Goal: Task Accomplishment & Management: Manage account settings

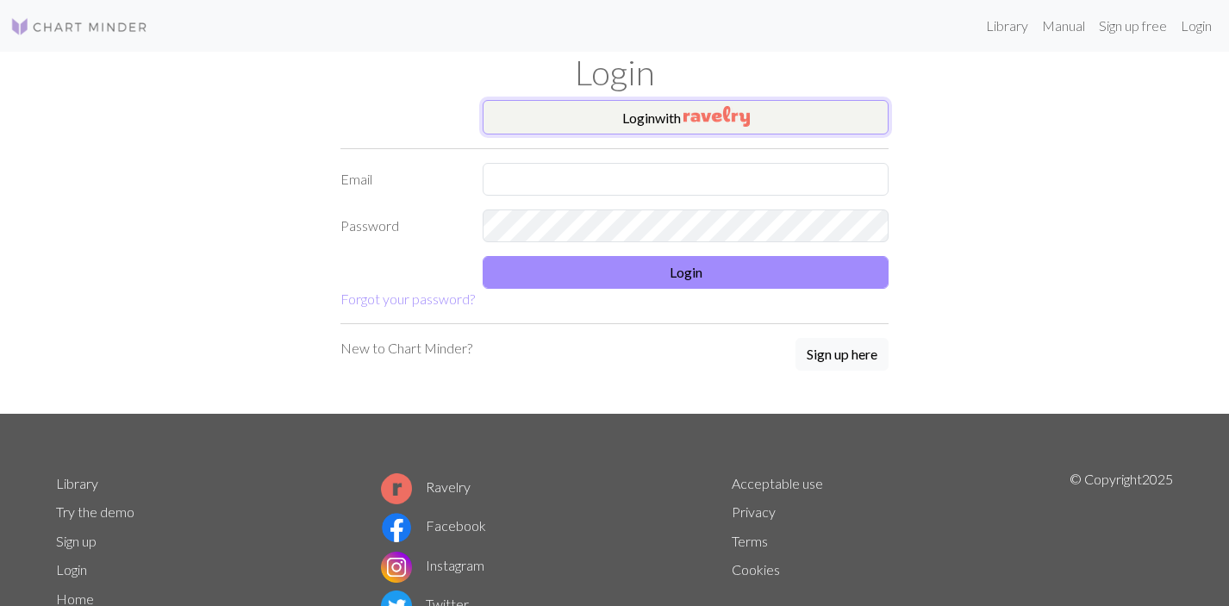
click at [681, 110] on button "Login with" at bounding box center [686, 117] width 406 height 34
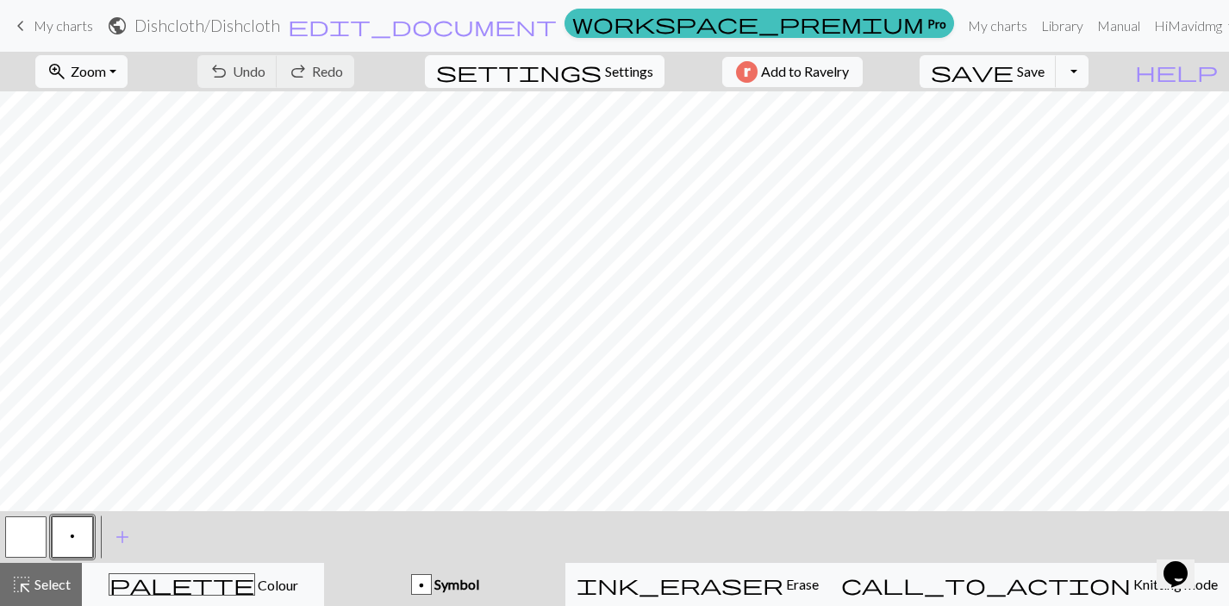
click at [610, 79] on span "Settings" at bounding box center [629, 71] width 48 height 21
select select "aran"
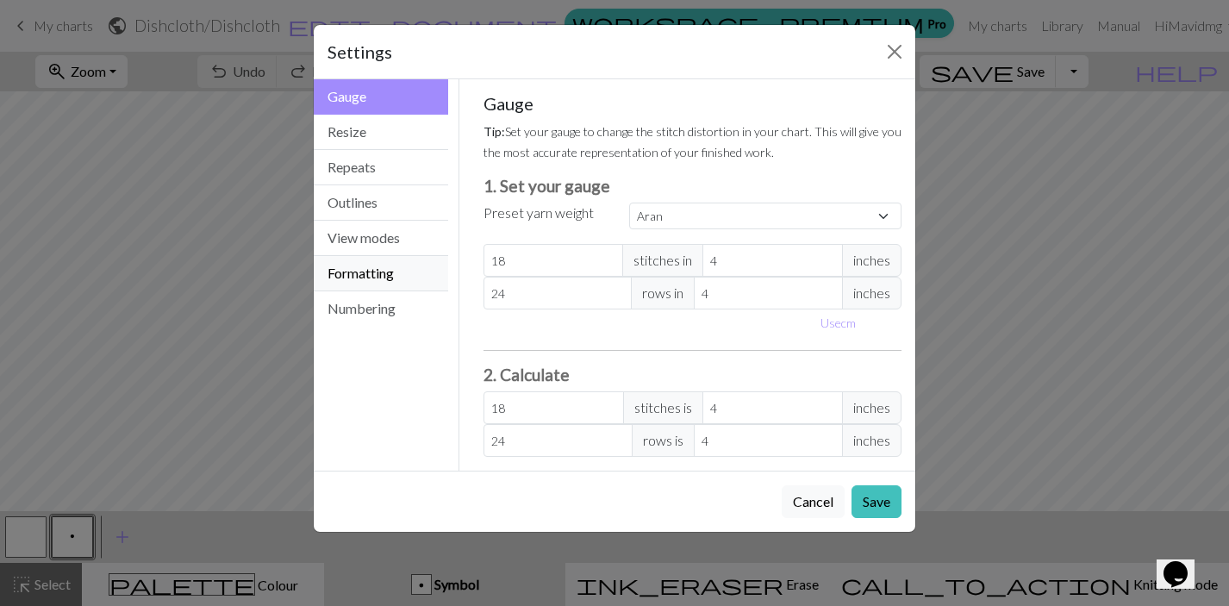
click at [376, 277] on button "Formatting" at bounding box center [381, 273] width 134 height 35
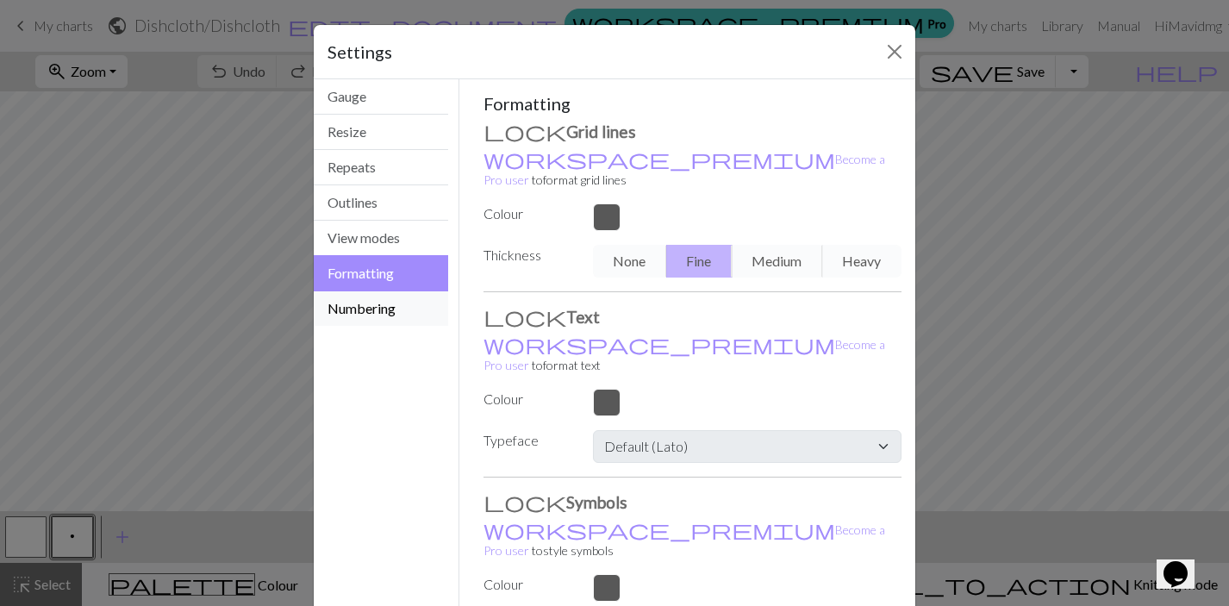
click at [365, 309] on button "Numbering" at bounding box center [381, 308] width 134 height 34
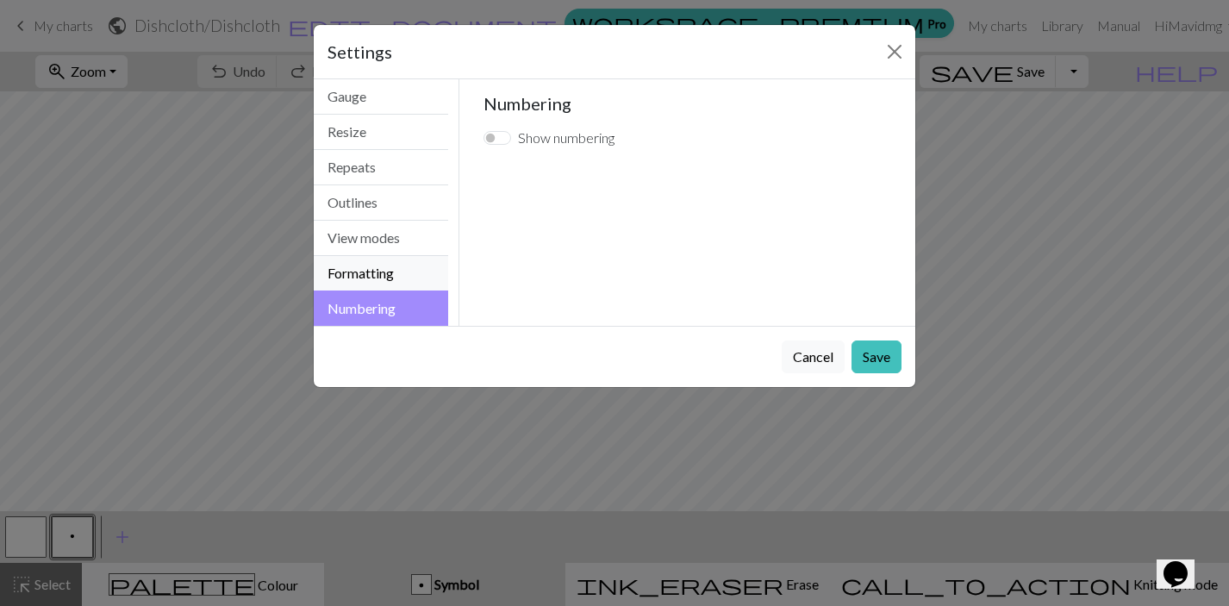
click at [376, 278] on button "Formatting" at bounding box center [381, 273] width 134 height 35
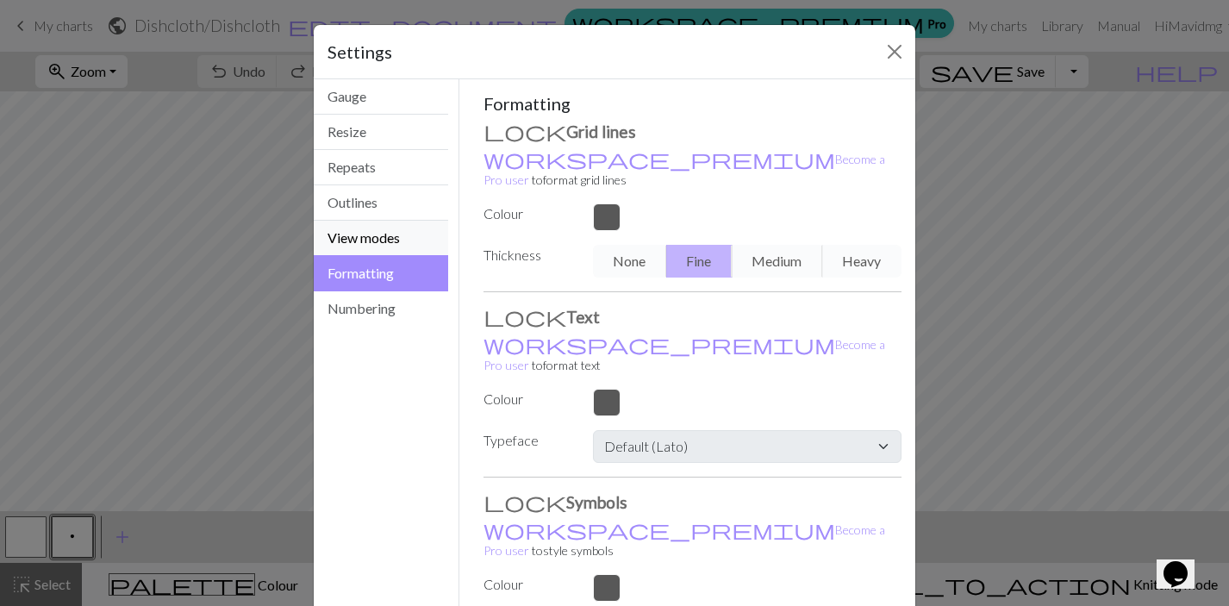
click at [374, 242] on button "View modes" at bounding box center [381, 238] width 134 height 35
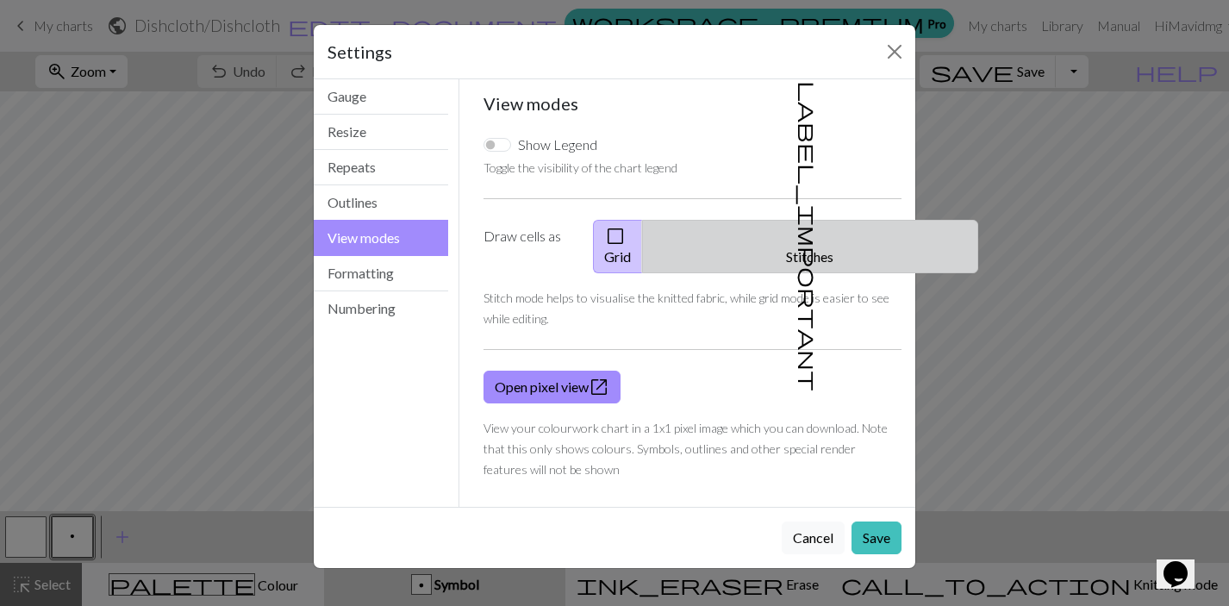
click at [790, 222] on button "label_important Stitches" at bounding box center [810, 246] width 336 height 53
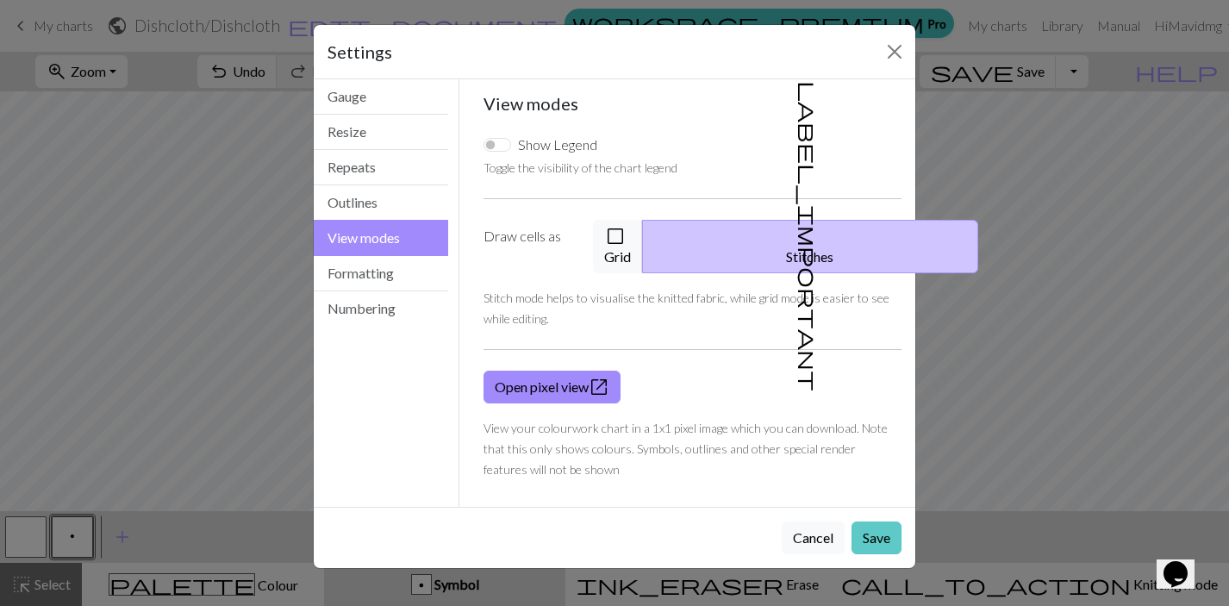
click at [887, 522] on button "Save" at bounding box center [877, 538] width 50 height 33
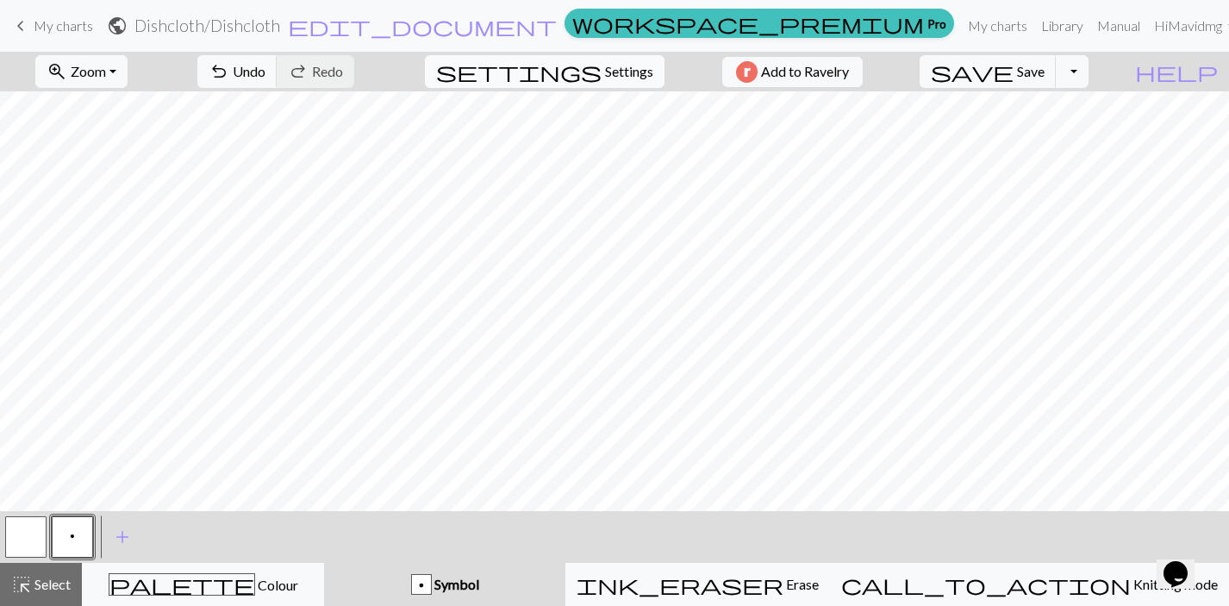
click at [605, 72] on span "Settings" at bounding box center [629, 71] width 48 height 21
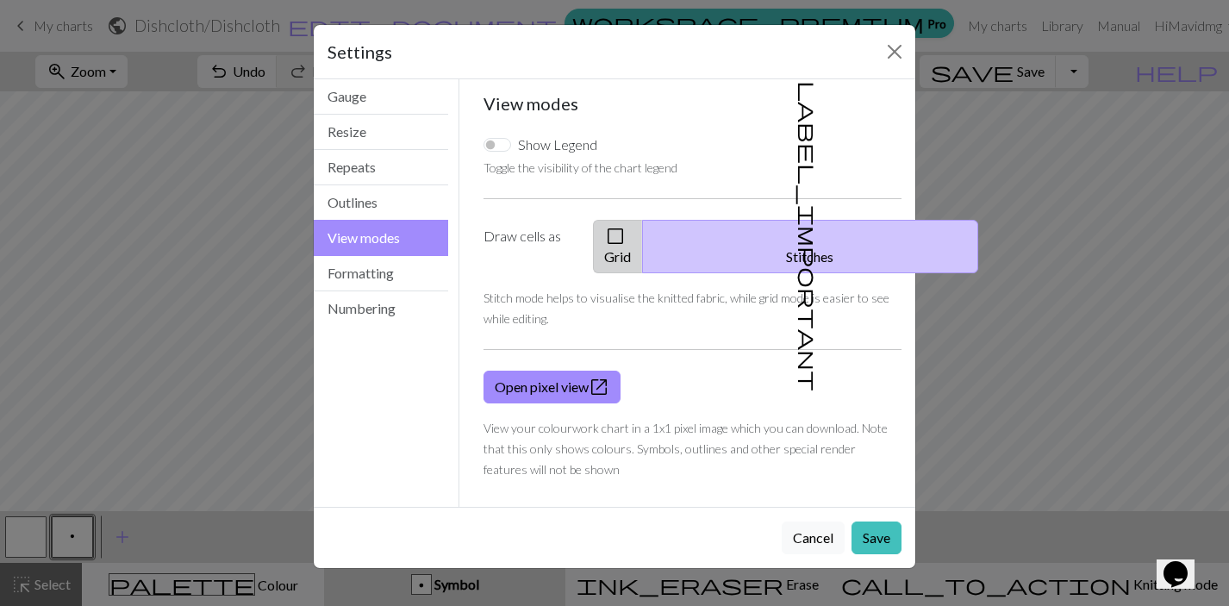
click at [626, 234] on span "check_box_outline_blank" at bounding box center [615, 236] width 21 height 24
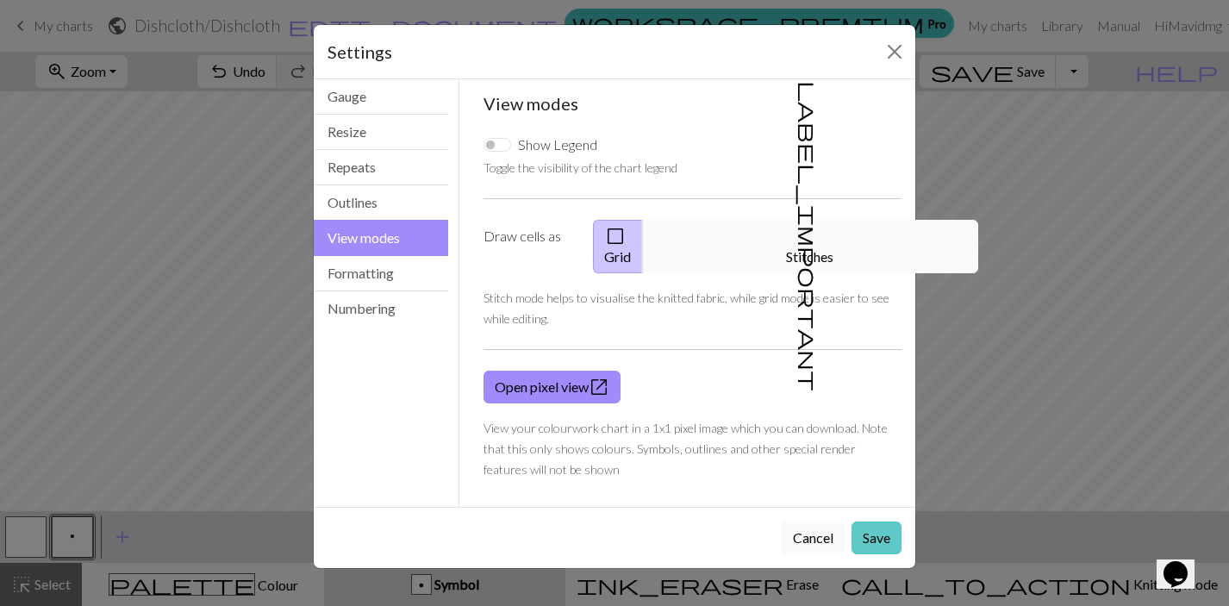
click at [876, 522] on button "Save" at bounding box center [877, 538] width 50 height 33
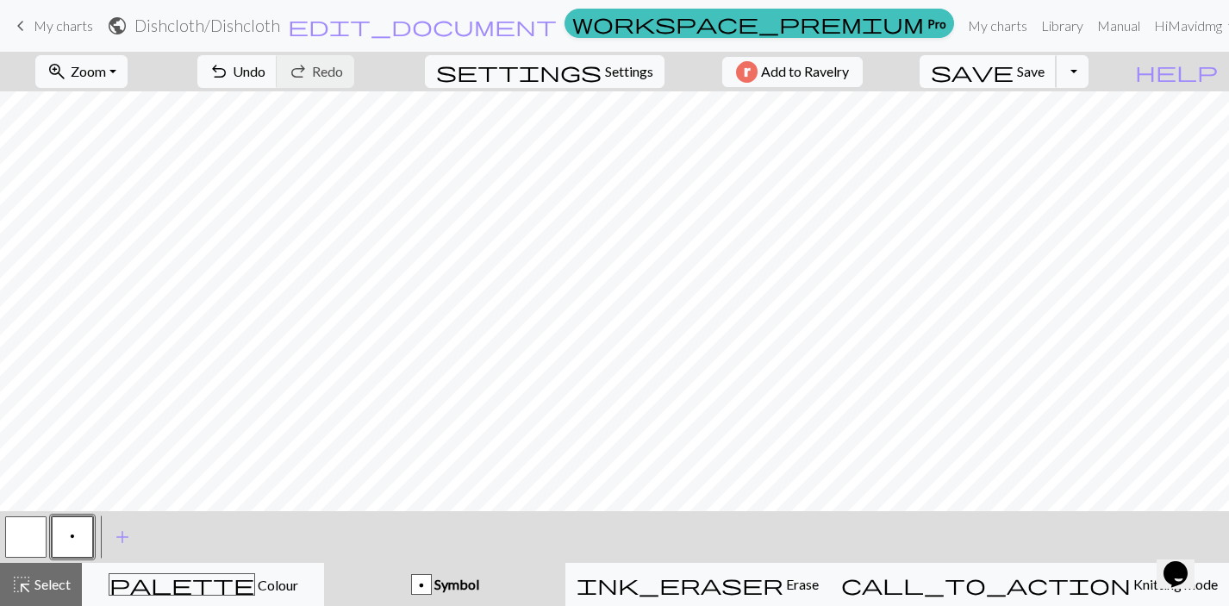
click at [1045, 75] on span "Save" at bounding box center [1031, 71] width 28 height 16
click at [1089, 74] on button "Toggle Dropdown" at bounding box center [1072, 71] width 33 height 33
click at [1065, 136] on button "save_alt Download" at bounding box center [945, 137] width 284 height 28
click at [583, 27] on div "Your download is ready! Download" at bounding box center [614, 50] width 197 height 101
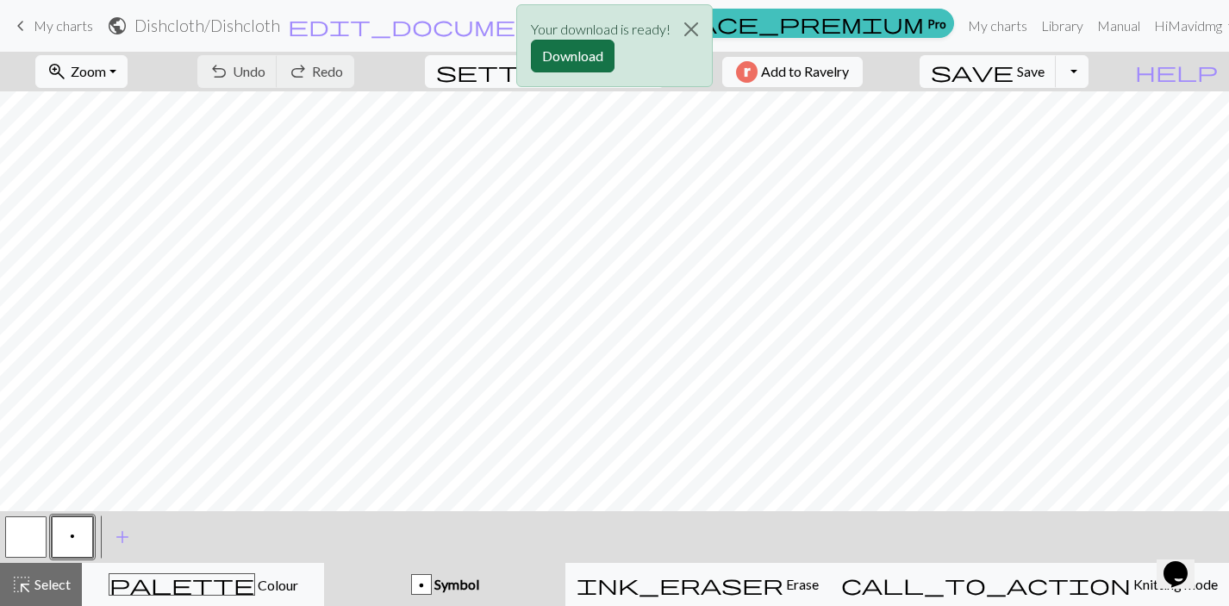
click at [587, 57] on button "Download" at bounding box center [573, 56] width 84 height 33
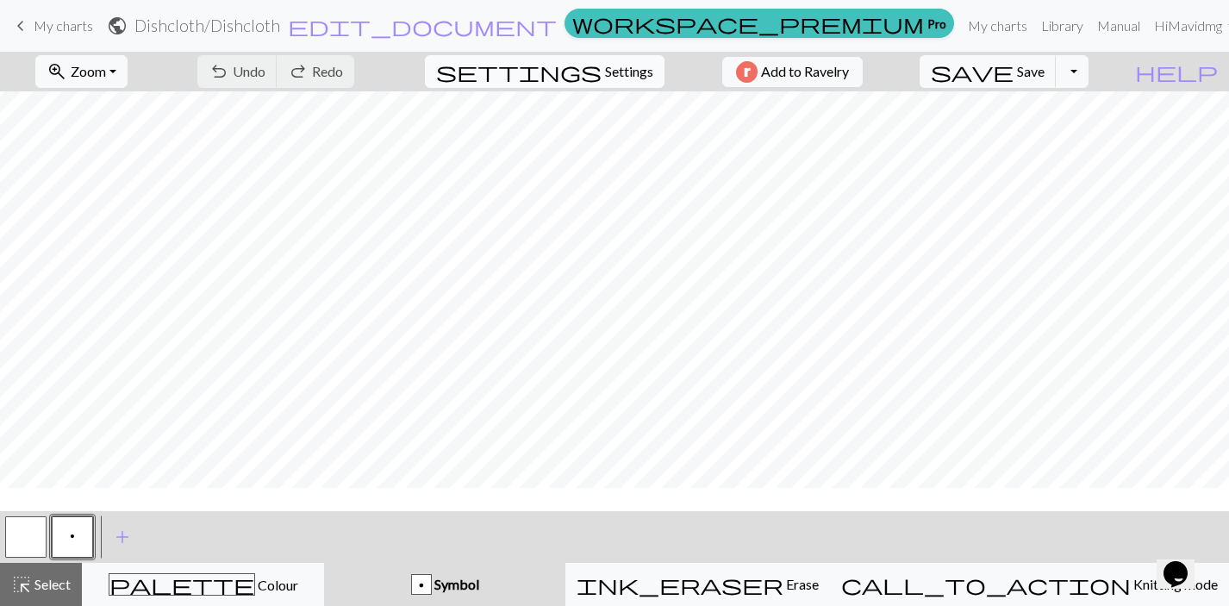
scroll to position [113, 0]
